Goal: Task Accomplishment & Management: Manage account settings

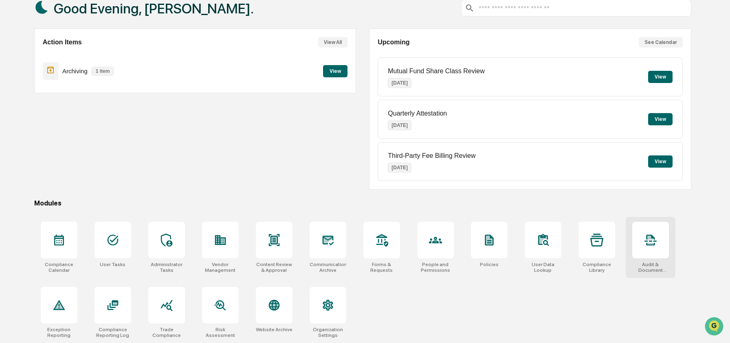
click at [646, 241] on icon at bounding box center [650, 240] width 13 height 13
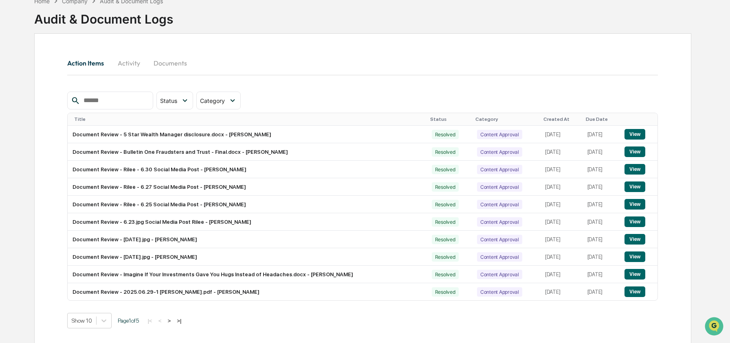
scroll to position [56, 0]
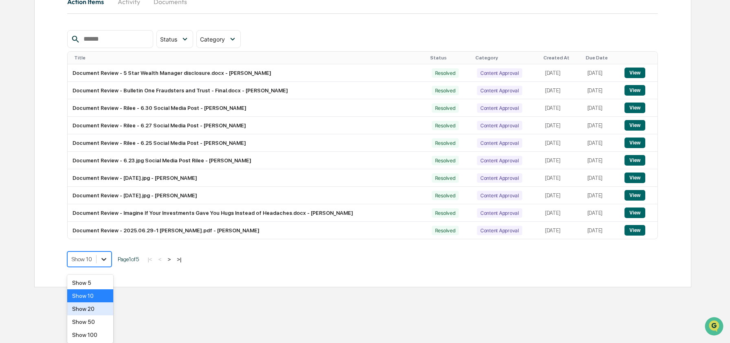
click at [101, 288] on body "Calendar Manage Tasks Reviews Approval Management Company People, Data, Setting…" at bounding box center [365, 89] width 730 height 395
click at [97, 322] on div "Show 50" at bounding box center [90, 322] width 46 height 13
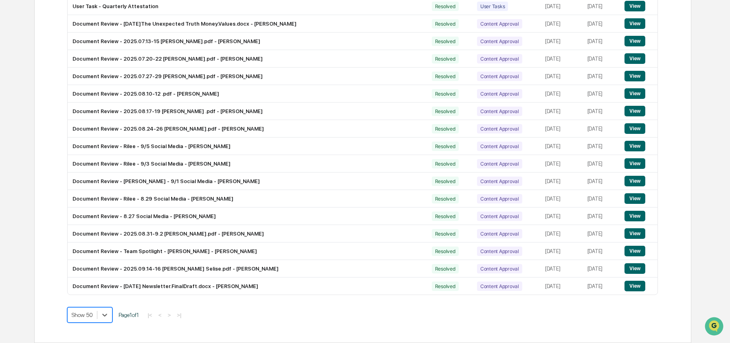
scroll to position [666, 0]
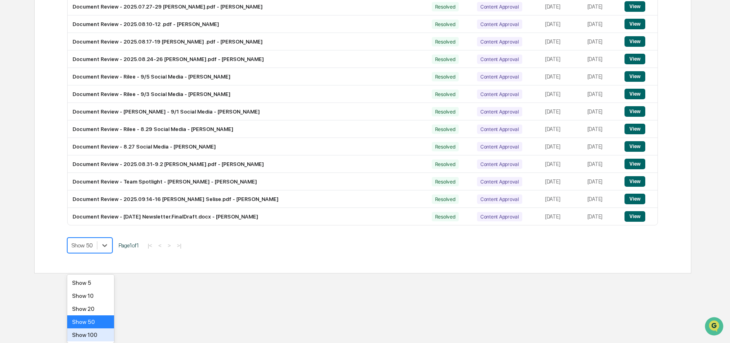
click at [103, 333] on div "Show 100" at bounding box center [90, 335] width 47 height 13
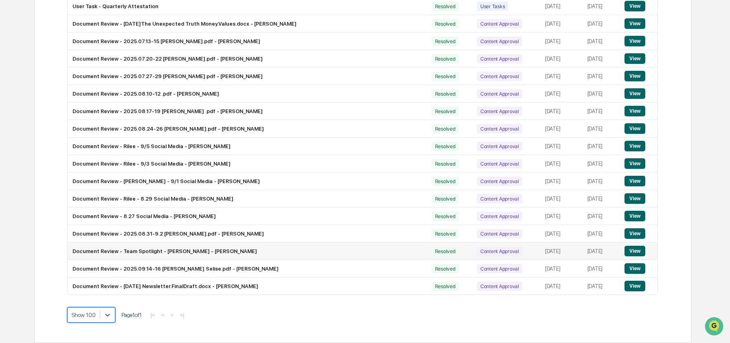
scroll to position [0, 0]
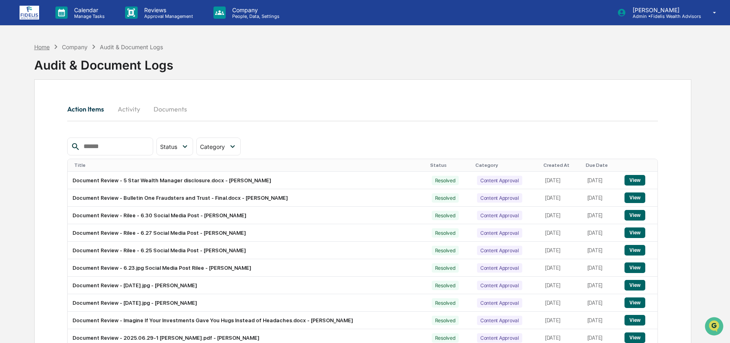
click at [42, 47] on div "Home" at bounding box center [41, 47] width 15 height 7
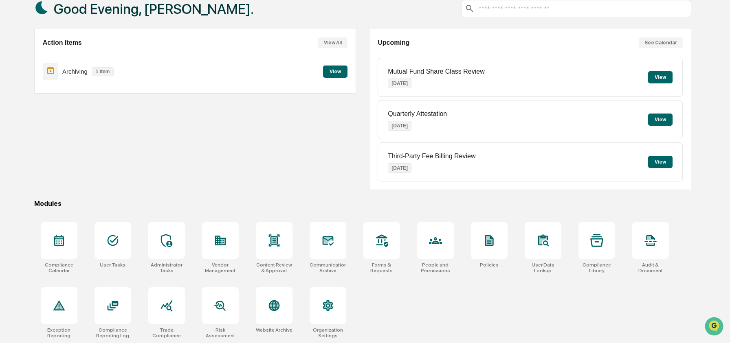
scroll to position [53, 0]
click at [314, 148] on div "Action Items View All Archiving 1 item View" at bounding box center [195, 109] width 322 height 161
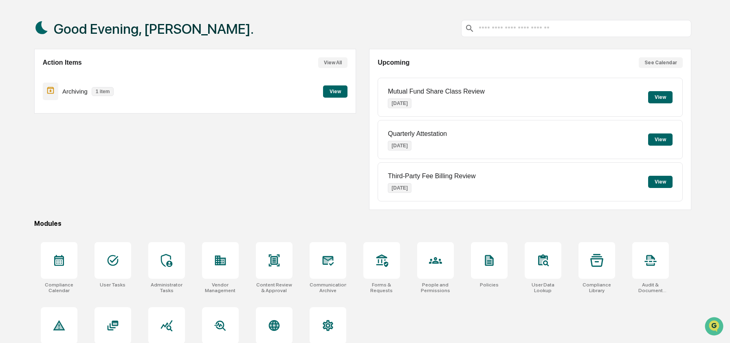
scroll to position [0, 0]
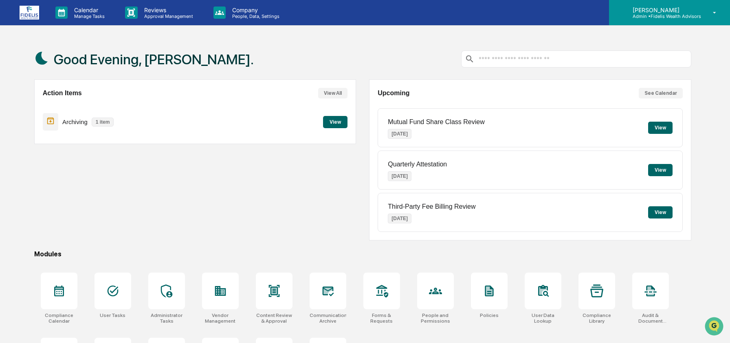
click at [670, 12] on p "[PERSON_NAME]" at bounding box center [663, 10] width 75 height 7
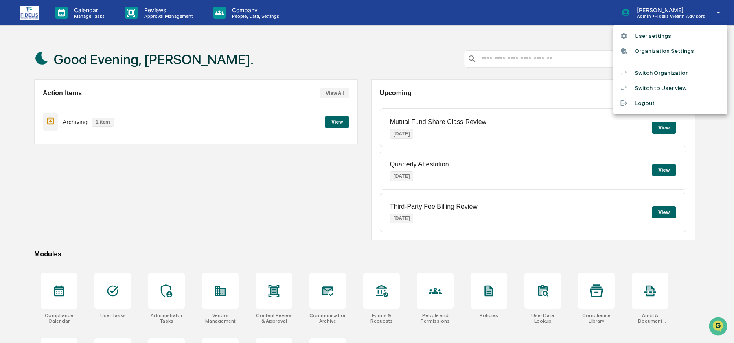
click at [658, 73] on li "Switch Organization" at bounding box center [671, 73] width 114 height 15
